Goal: Task Accomplishment & Management: Manage account settings

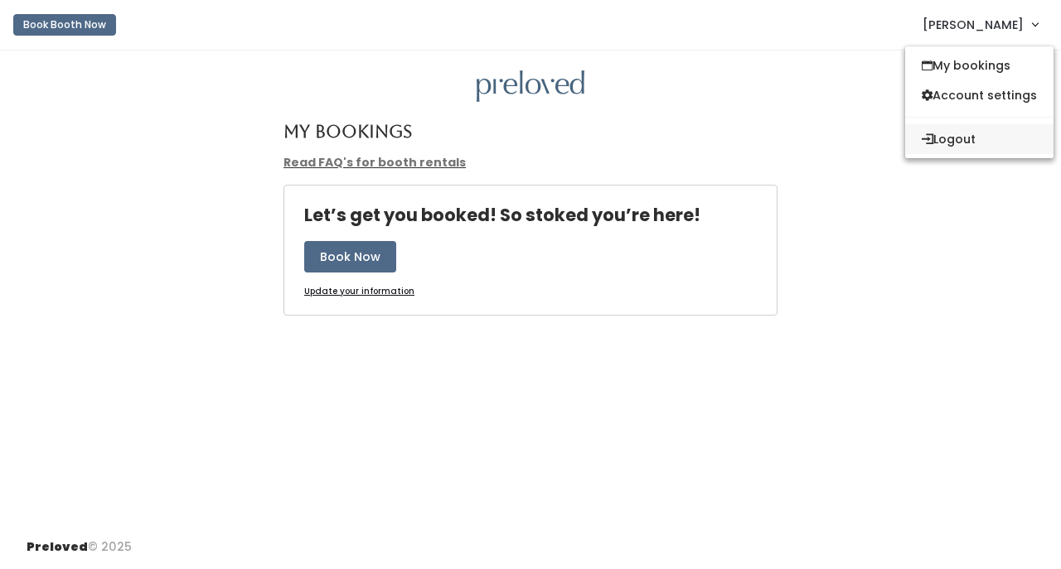
click at [948, 142] on button "Logout" at bounding box center [979, 139] width 148 height 30
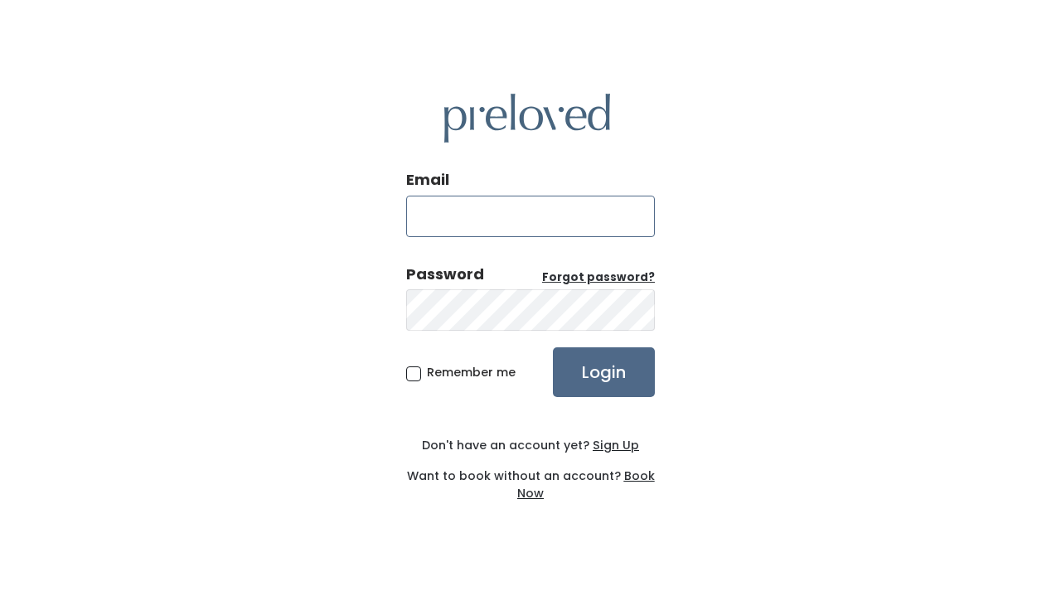
type input "edwardsville@preloved.love"
click at [578, 380] on input "Login" at bounding box center [604, 372] width 102 height 50
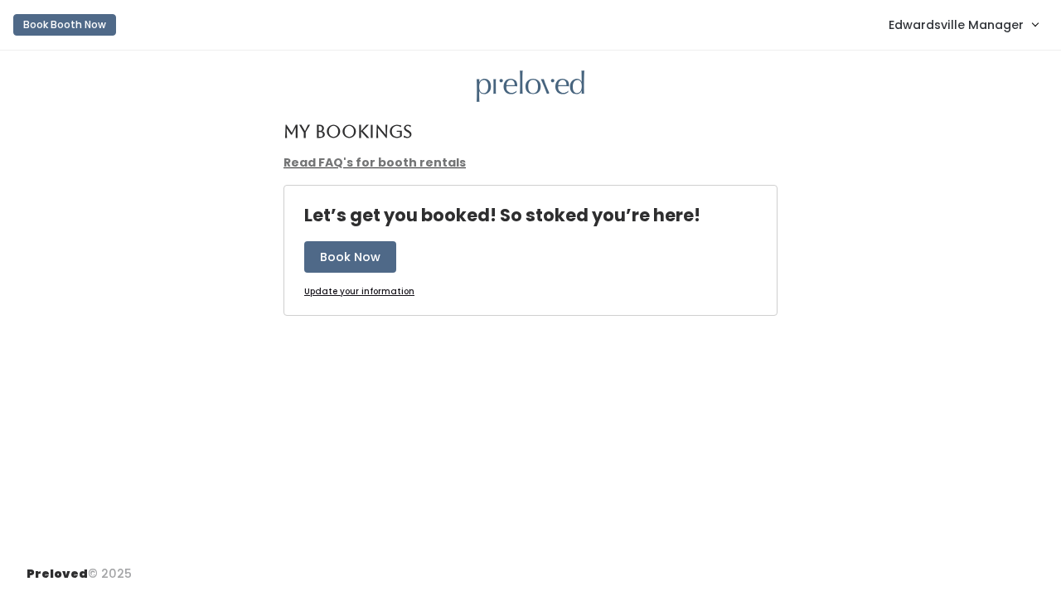
click at [958, 38] on link "Edwardsville Manager" at bounding box center [963, 25] width 182 height 36
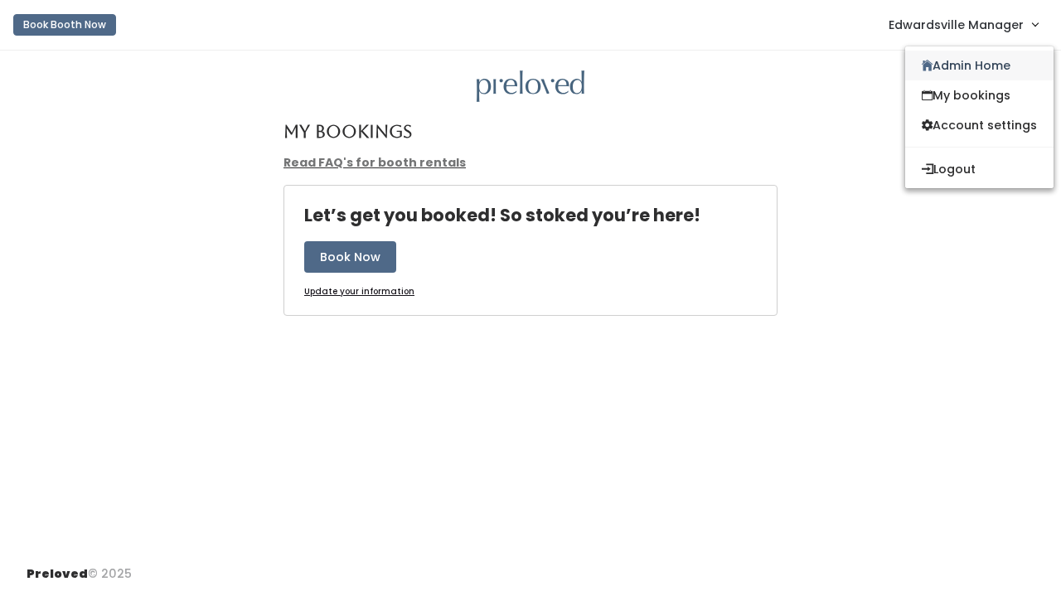
click at [944, 70] on link "Admin Home" at bounding box center [979, 66] width 148 height 30
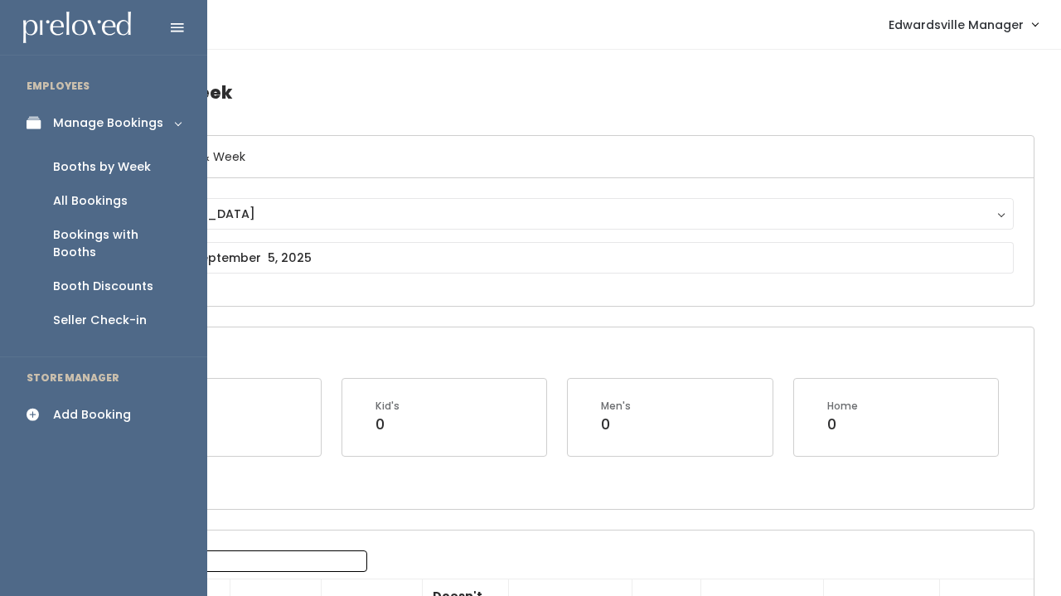
click at [70, 278] on div "Booth Discounts" at bounding box center [103, 286] width 100 height 17
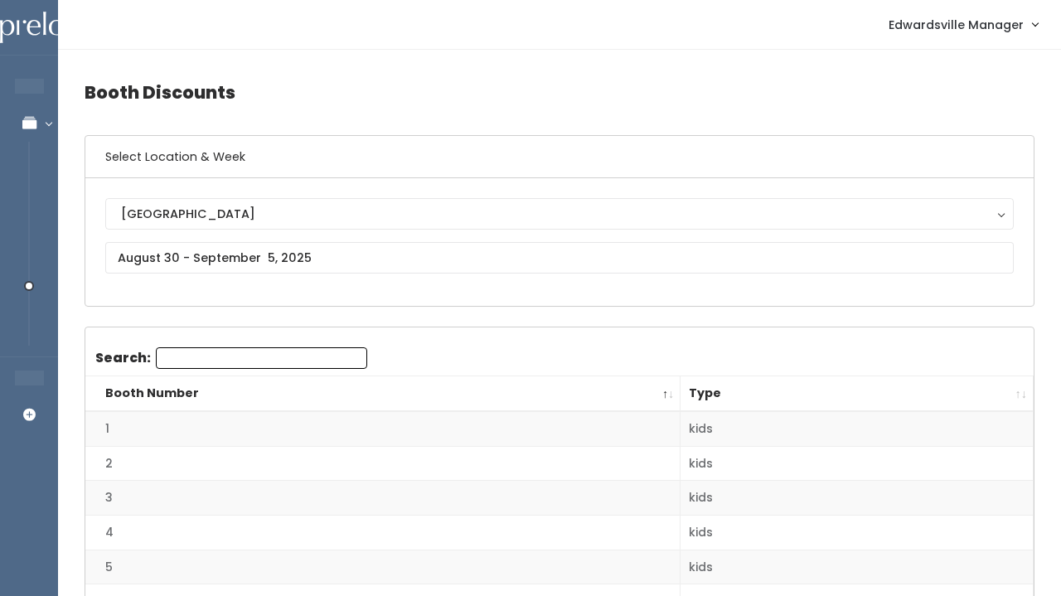
click at [336, 283] on div "Edwardsville Edwardsville" at bounding box center [559, 242] width 908 height 88
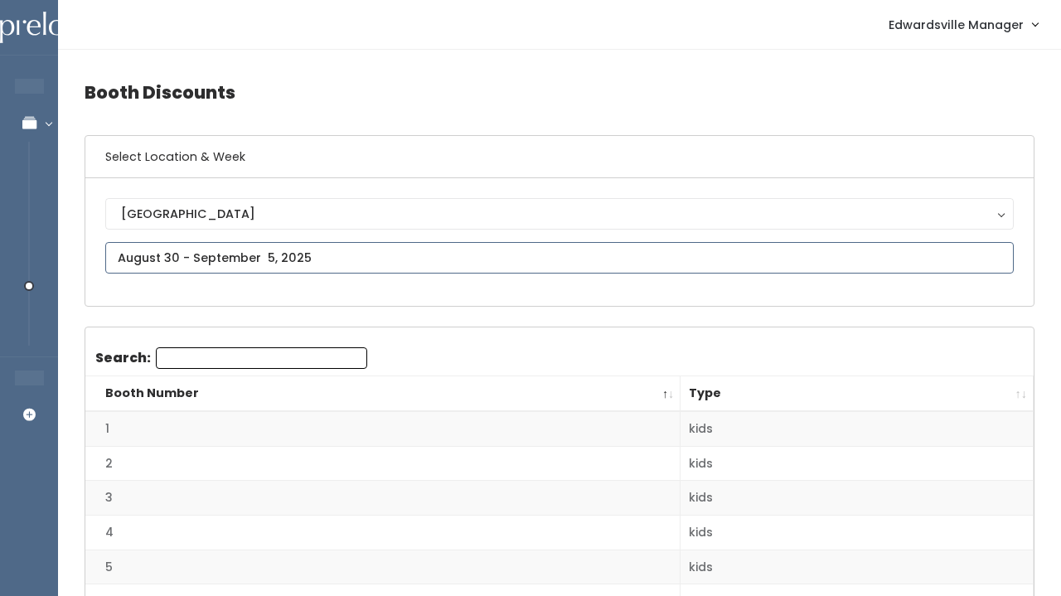
click at [336, 265] on input "text" at bounding box center [559, 257] width 908 height 31
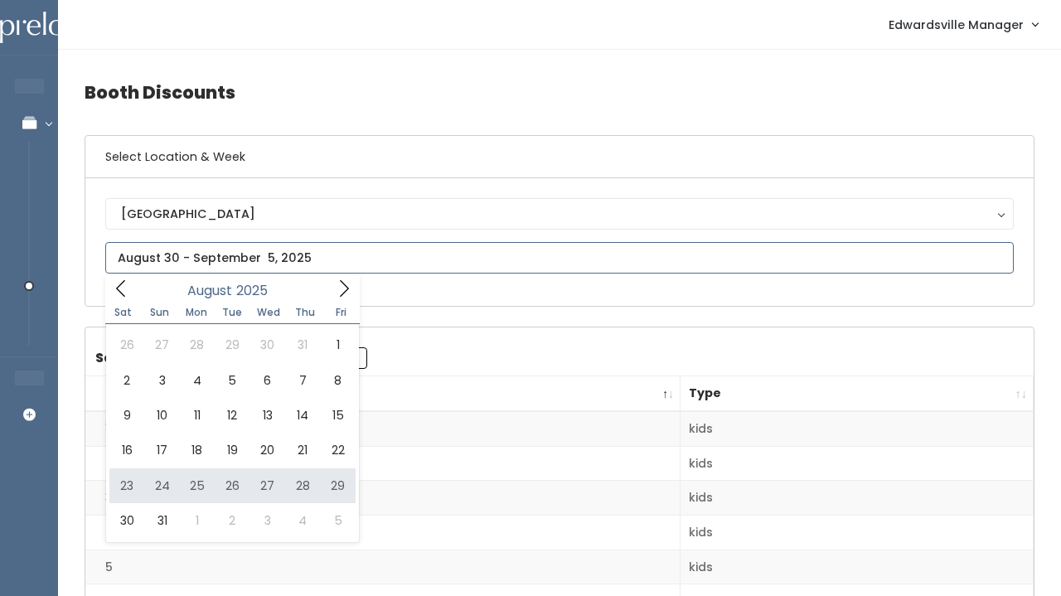
type input "August 23 to August 29"
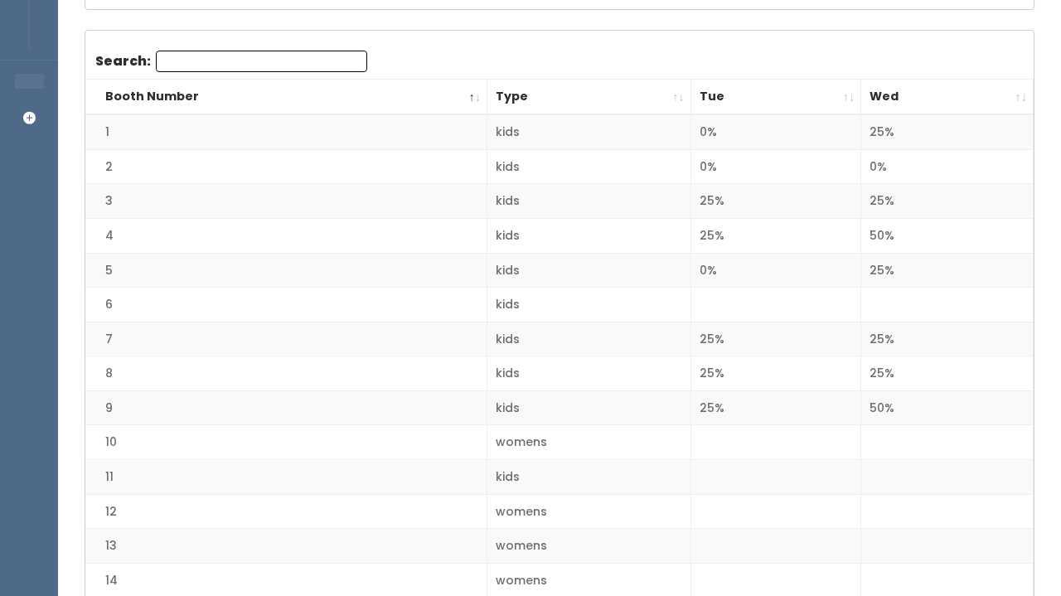
scroll to position [280, 0]
